Goal: Check status: Check status

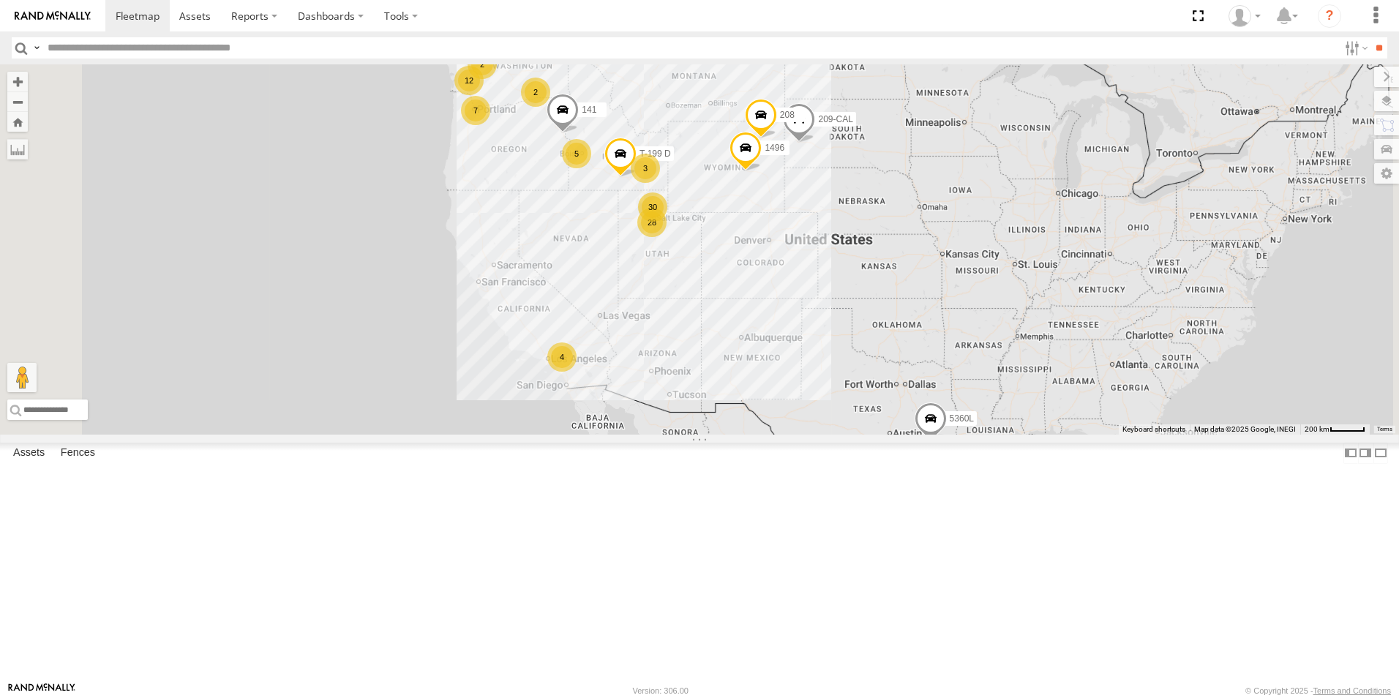
click at [0, 0] on div "119-CAM" at bounding box center [0, 0] width 0 height 0
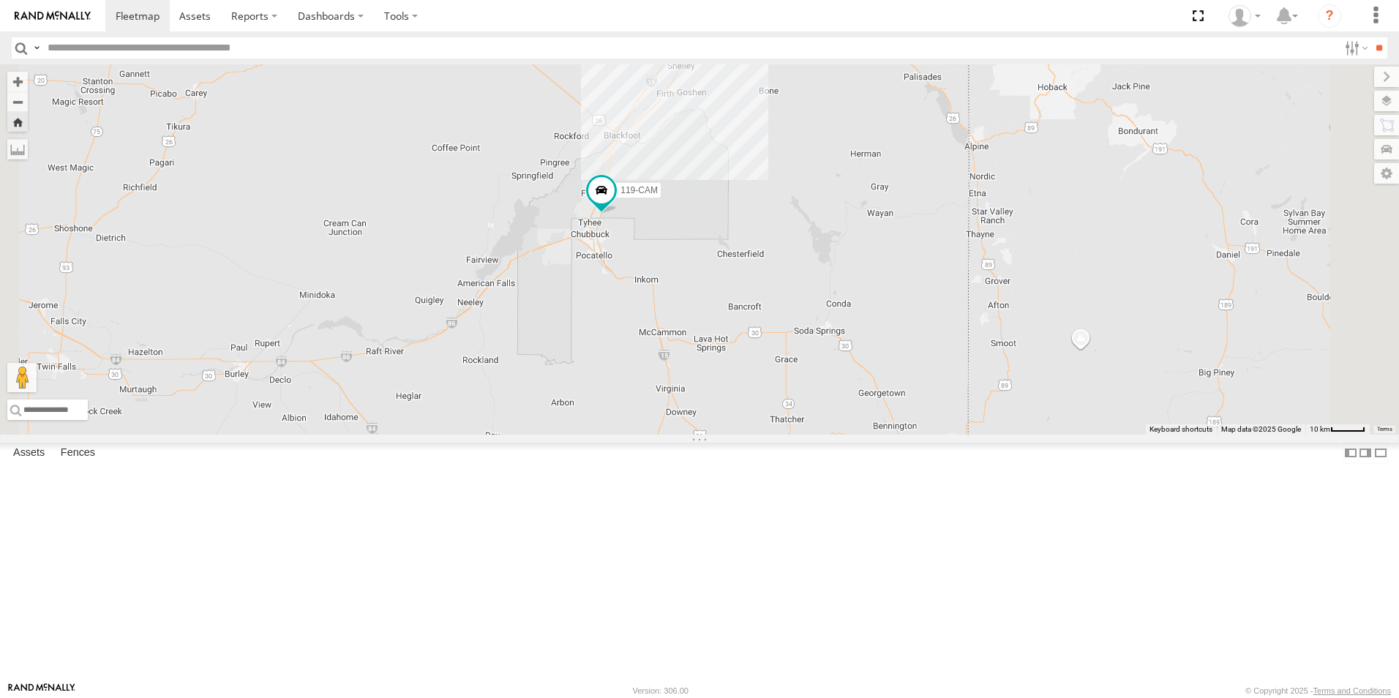
click at [0, 0] on div "125-CAM" at bounding box center [0, 0] width 0 height 0
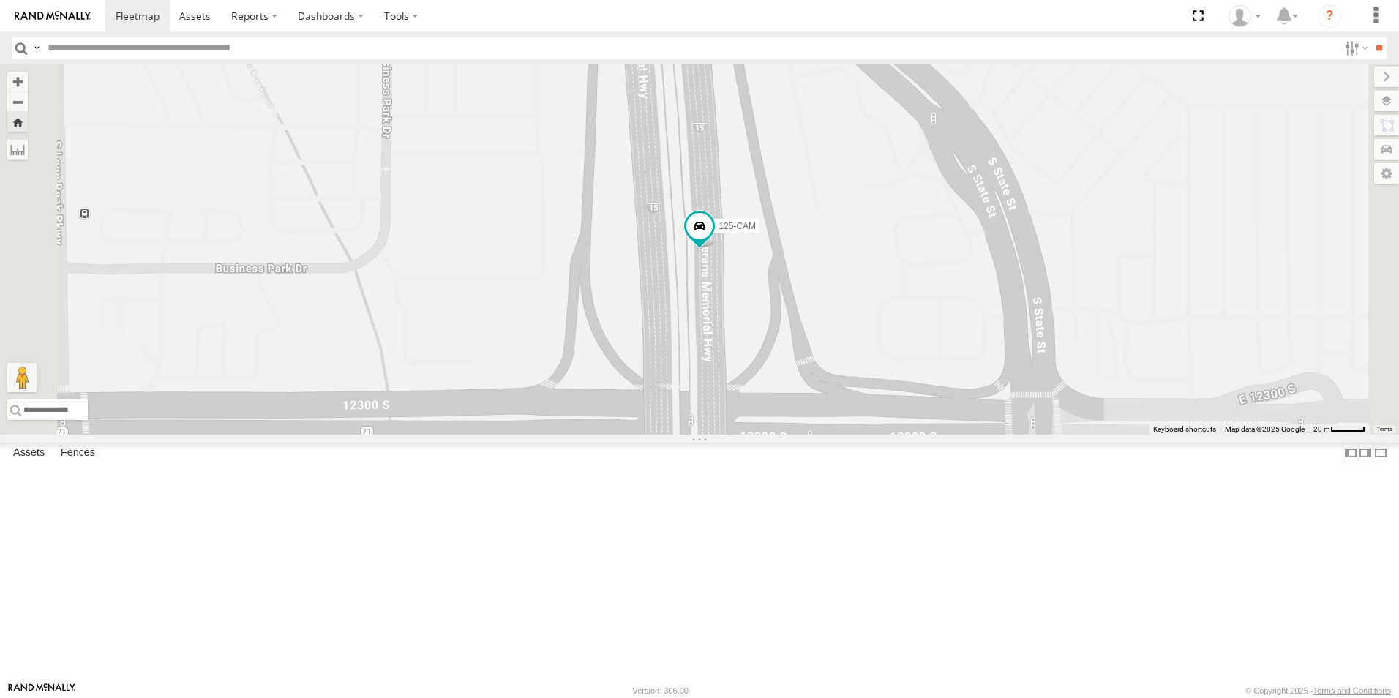
click at [0, 0] on div "All Assets" at bounding box center [0, 0] width 0 height 0
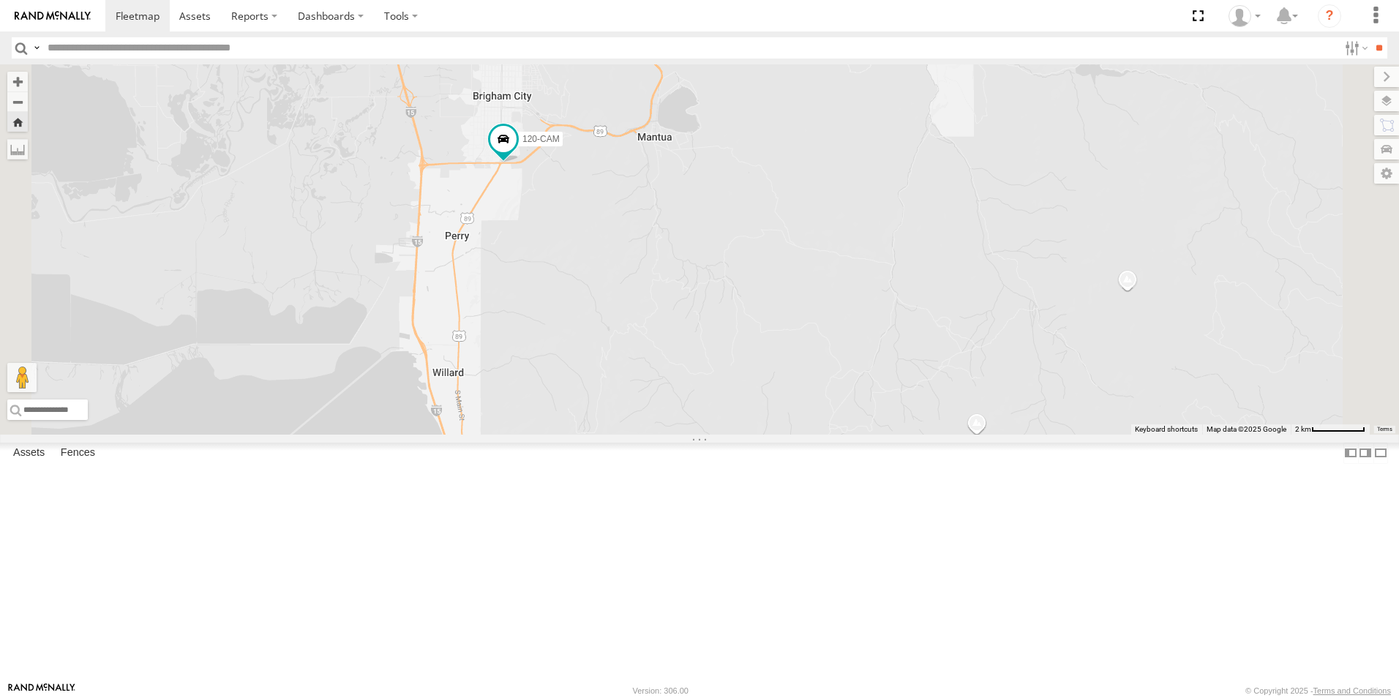
click at [0, 0] on div "122-CAM" at bounding box center [0, 0] width 0 height 0
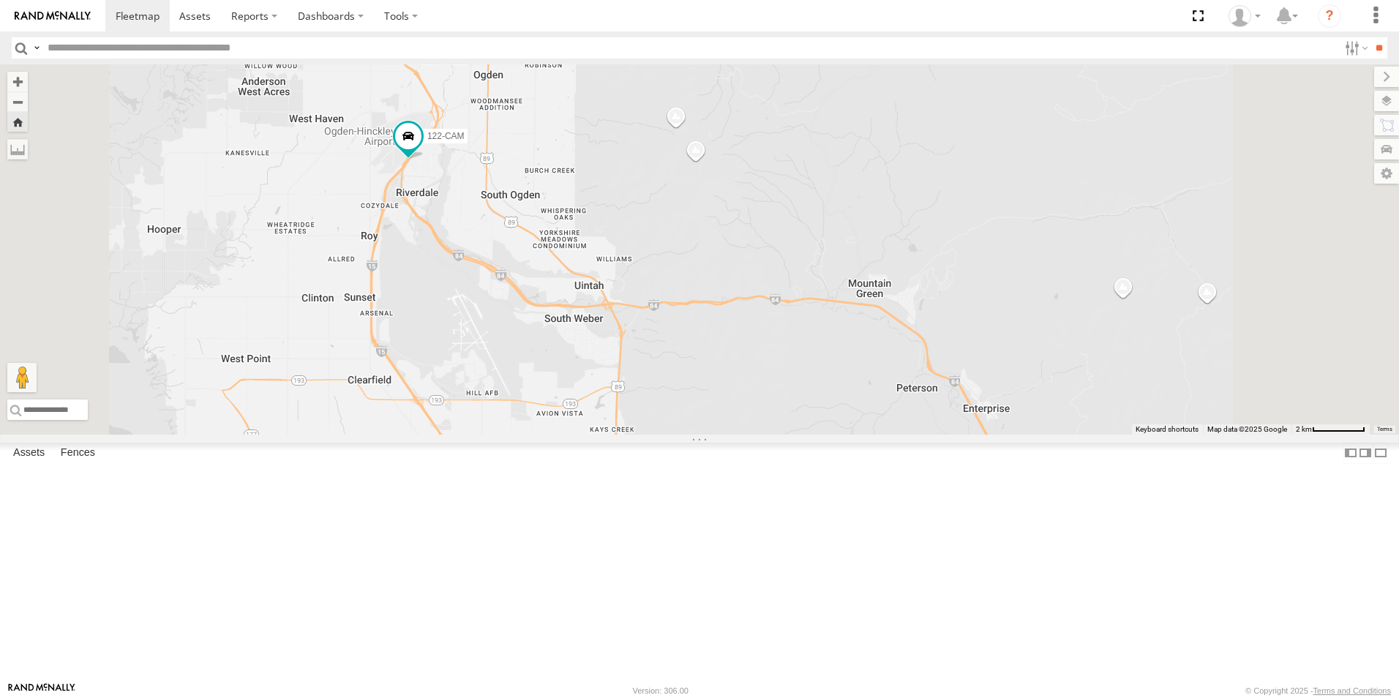
click at [0, 0] on div "All Assets" at bounding box center [0, 0] width 0 height 0
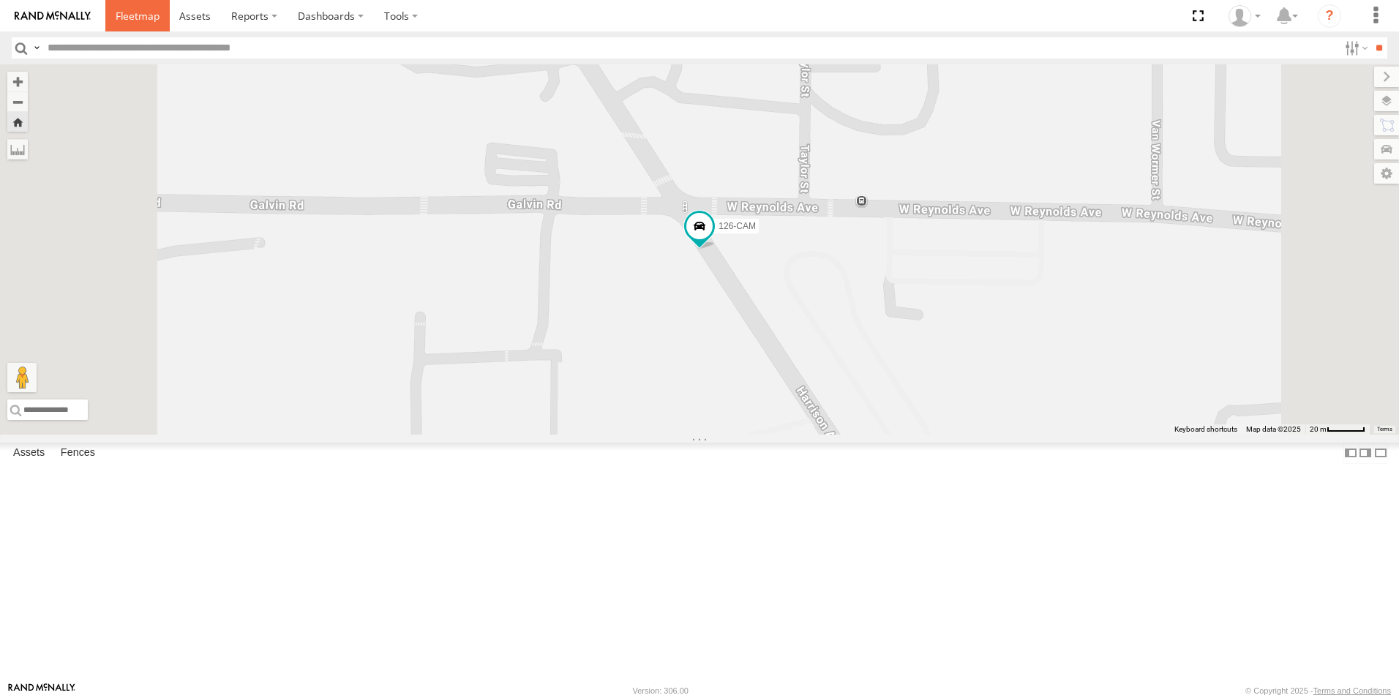
click at [142, 17] on span at bounding box center [138, 16] width 44 height 14
